Goal: Find specific page/section: Find specific page/section

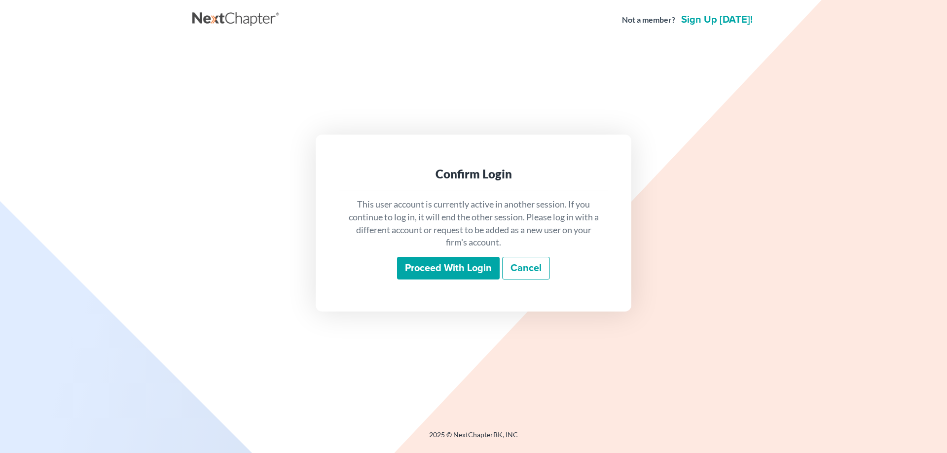
click at [420, 274] on input "Proceed with login" at bounding box center [448, 268] width 103 height 23
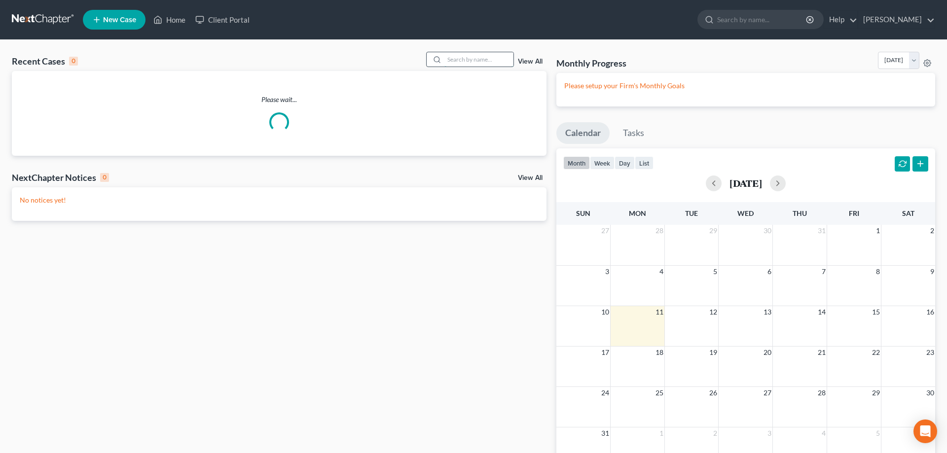
click at [454, 58] on input "search" at bounding box center [478, 59] width 69 height 14
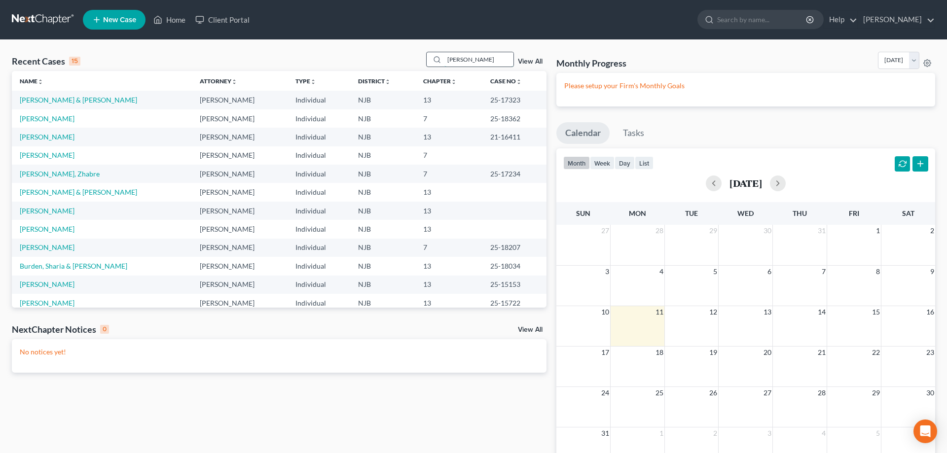
type input "[PERSON_NAME]"
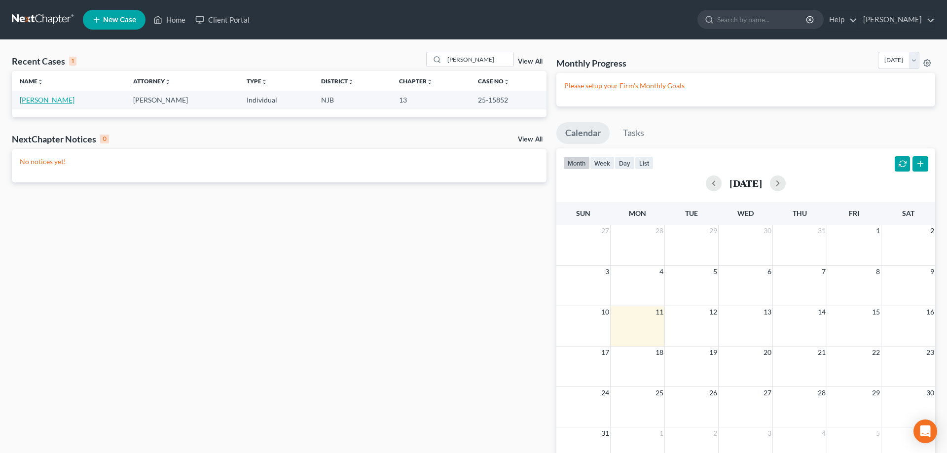
click at [37, 99] on link "[PERSON_NAME]" at bounding box center [47, 100] width 55 height 8
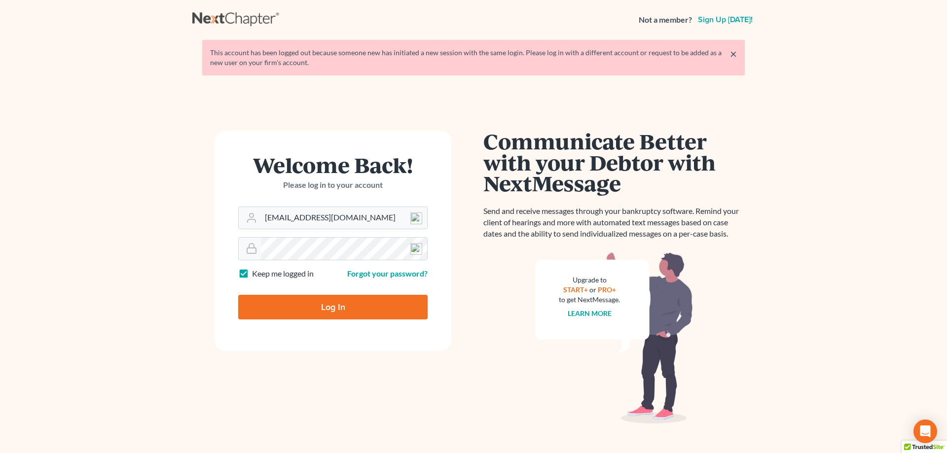
click at [289, 299] on input "Log In" at bounding box center [332, 307] width 189 height 25
type input "Thinking..."
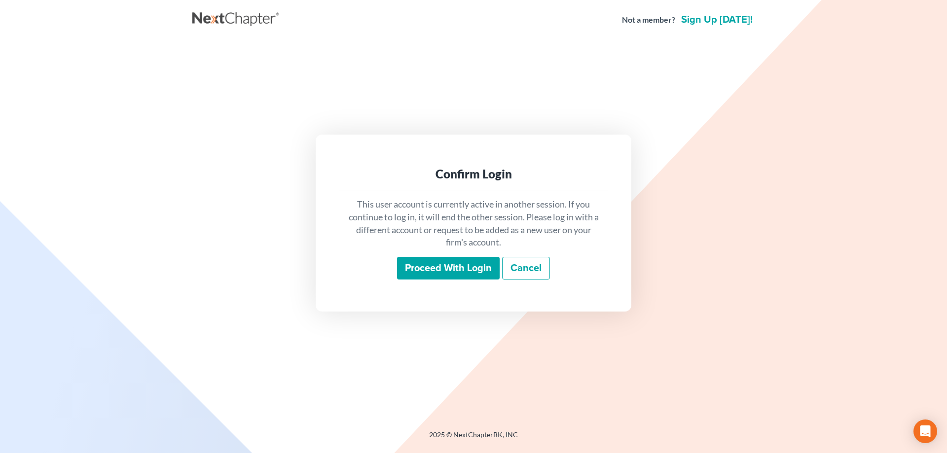
click at [438, 274] on input "Proceed with login" at bounding box center [448, 268] width 103 height 23
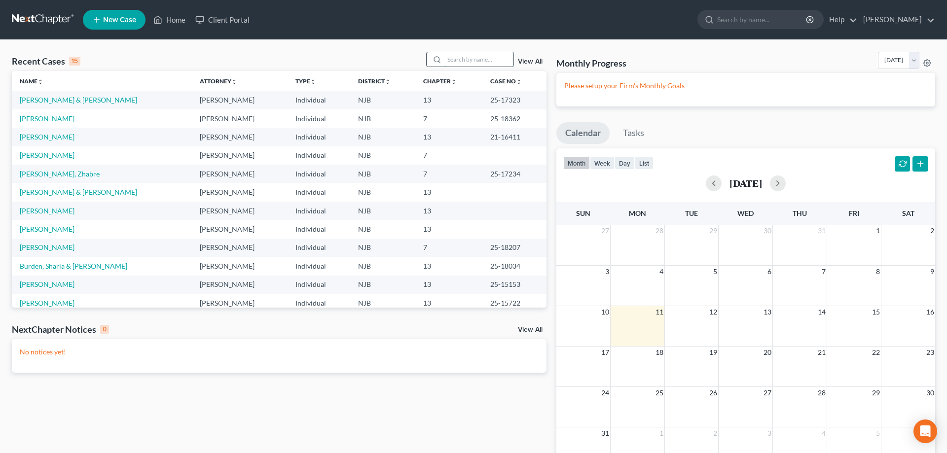
click at [444, 61] on input "search" at bounding box center [478, 59] width 69 height 14
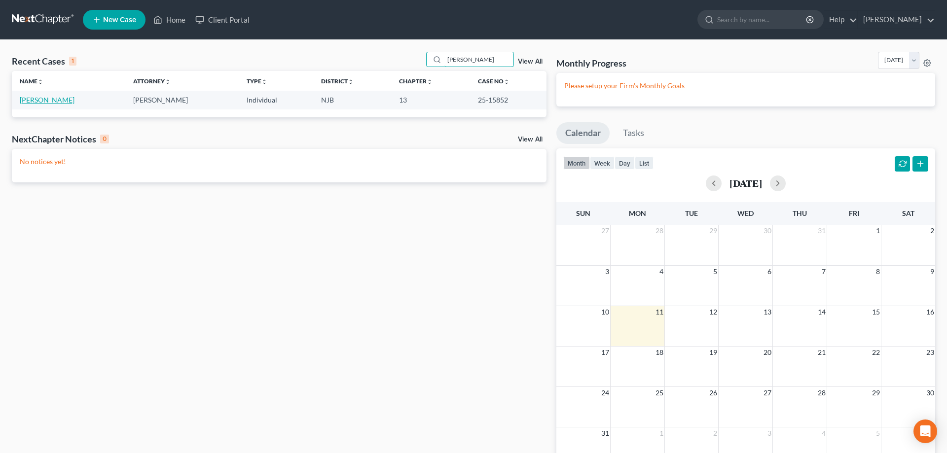
type input "[PERSON_NAME]"
click at [74, 101] on link "[PERSON_NAME]" at bounding box center [47, 100] width 55 height 8
